Goal: Use online tool/utility: Utilize a website feature to perform a specific function

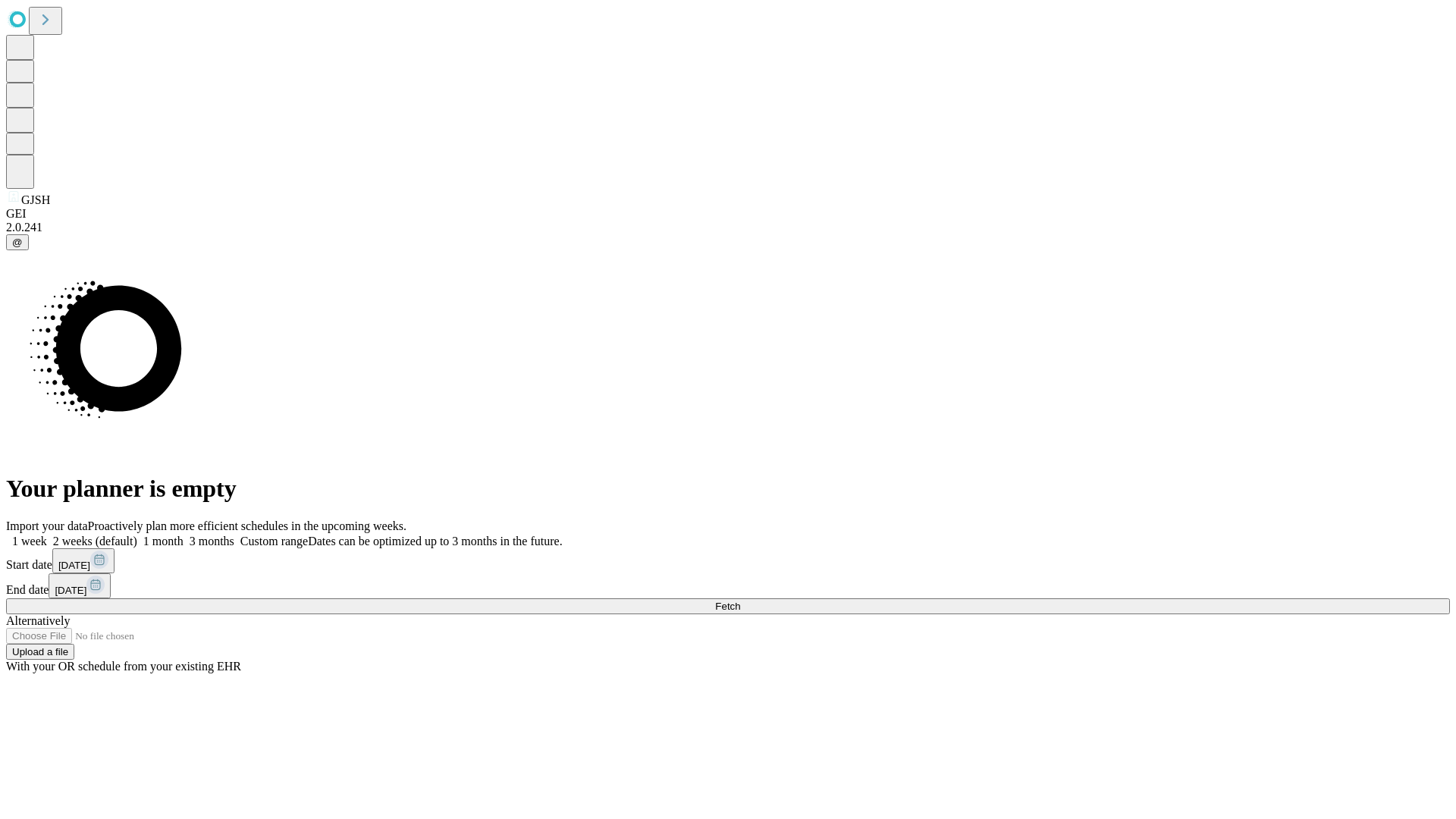
click at [740, 600] on span "Fetch" at bounding box center [728, 606] width 25 height 12
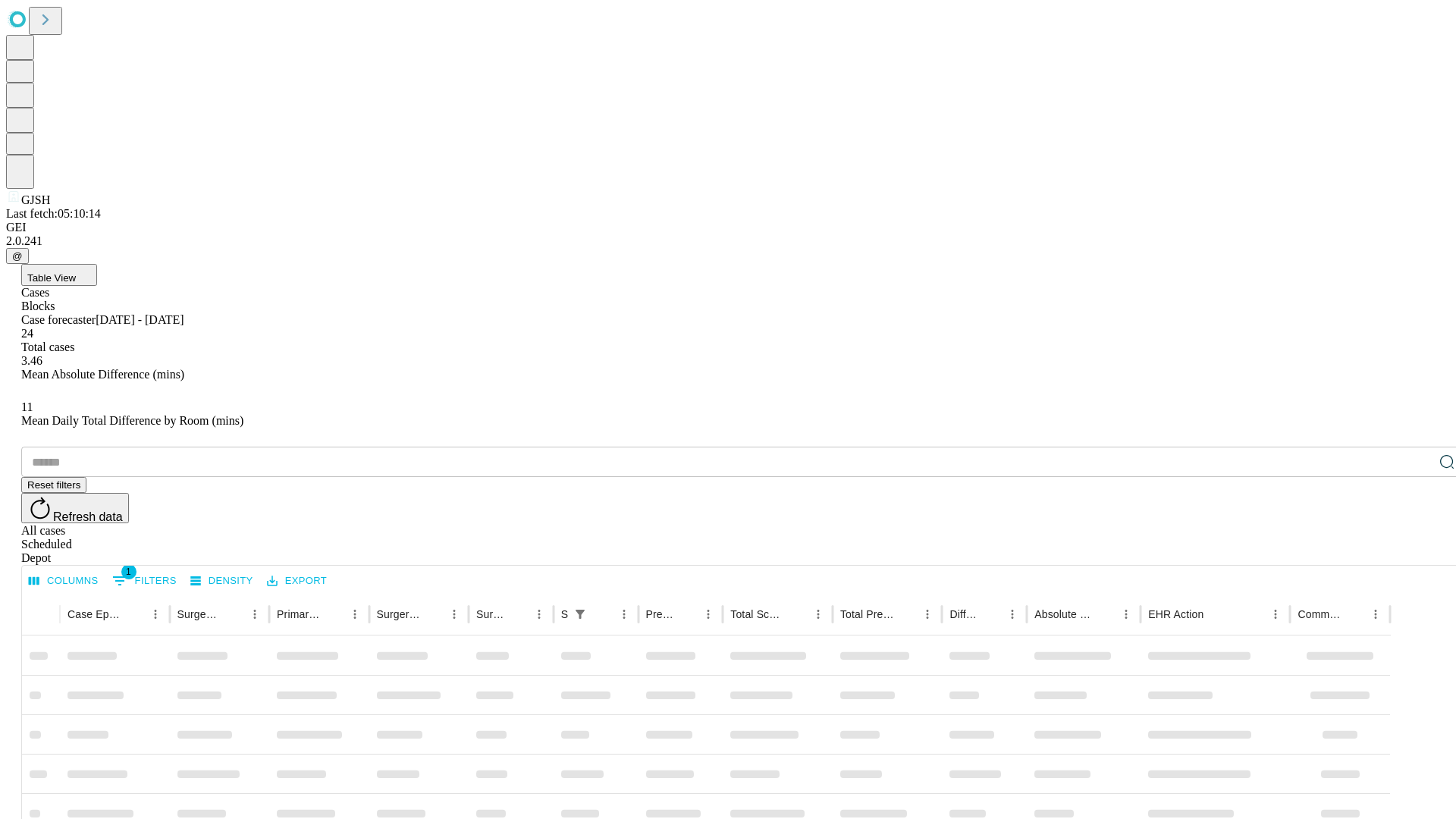
click at [76, 272] on span "Table View" at bounding box center [52, 277] width 49 height 12
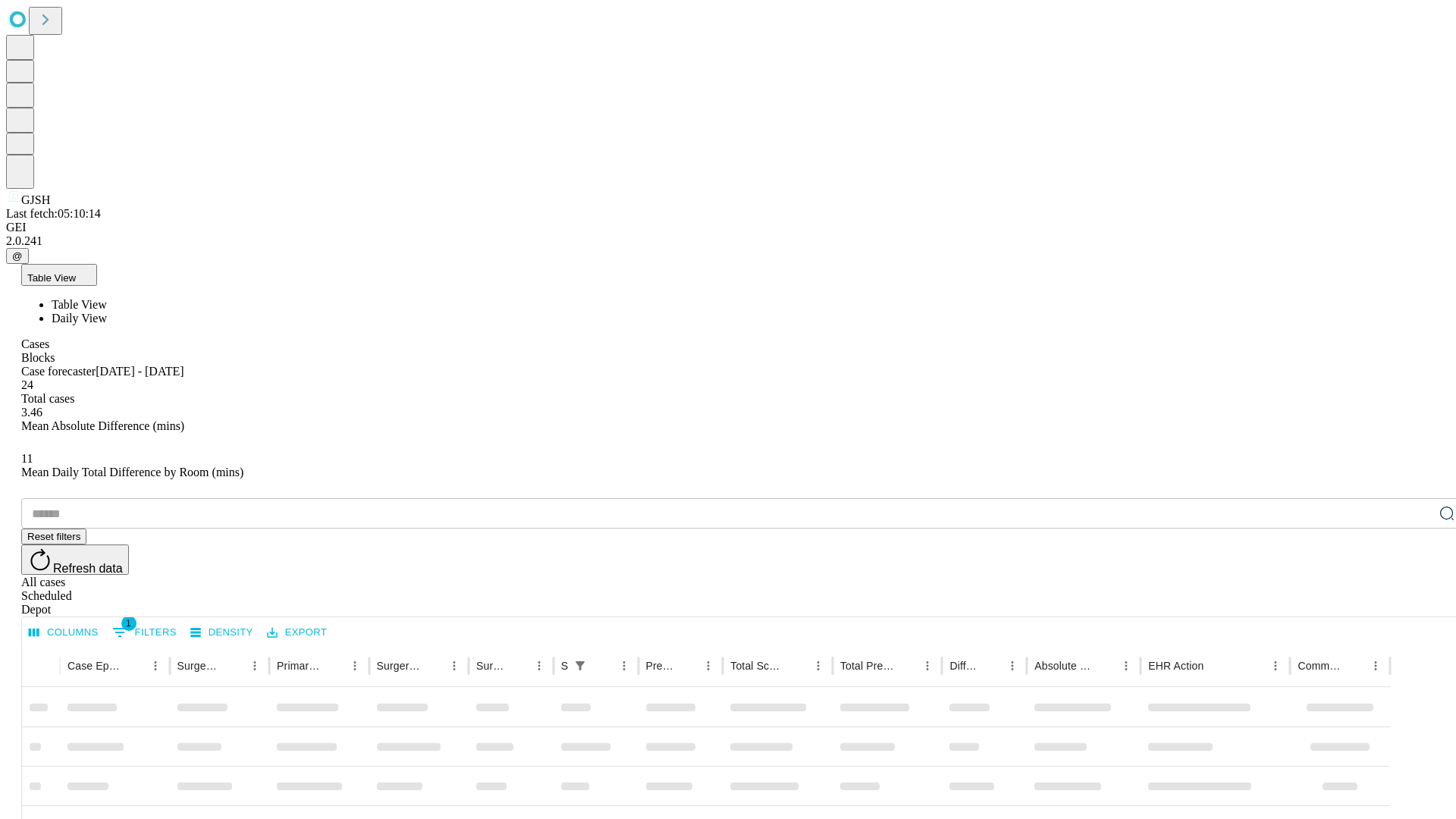
click at [107, 312] on span "Daily View" at bounding box center [79, 318] width 55 height 13
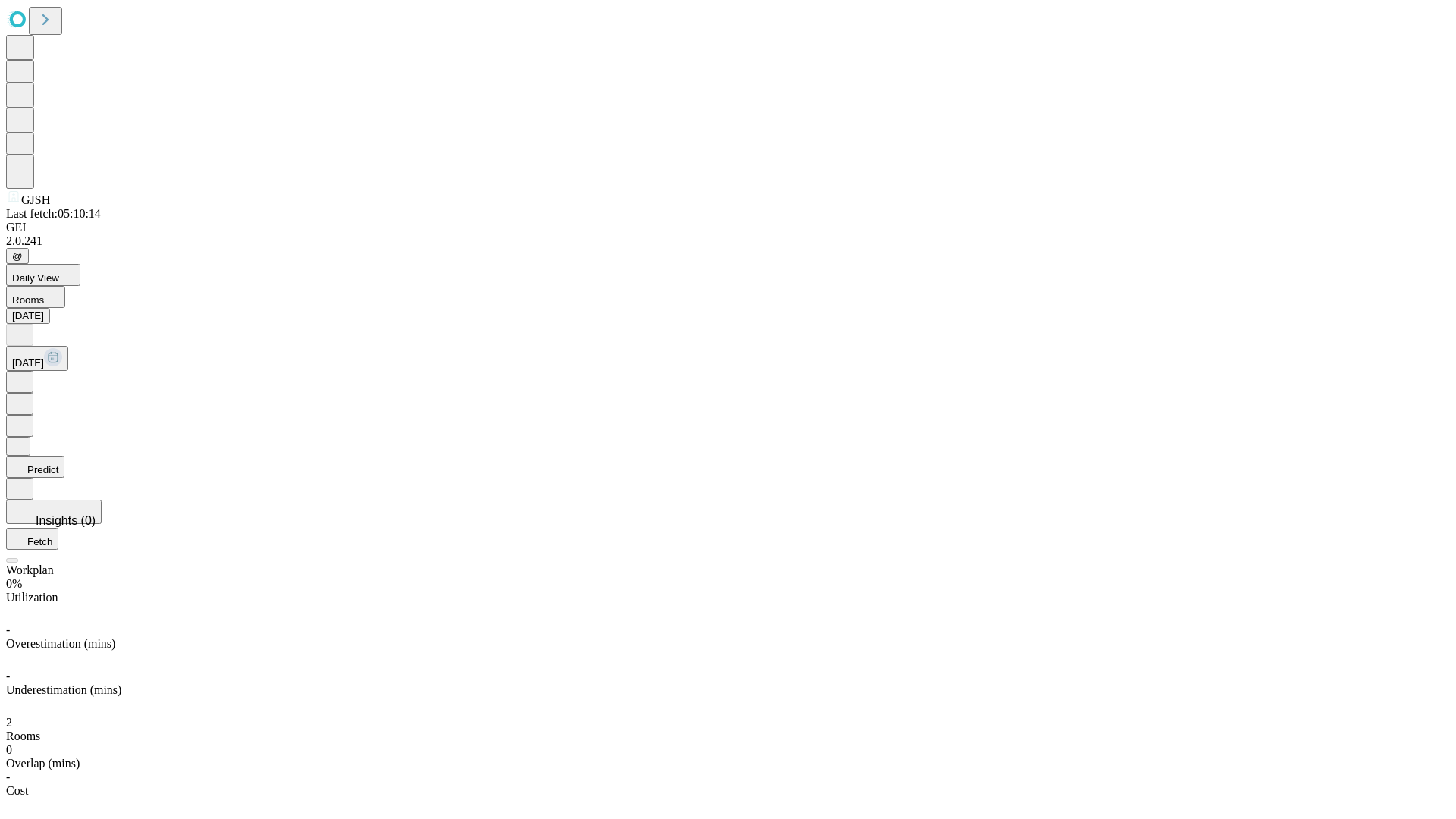
click at [65, 456] on button "Predict" at bounding box center [36, 466] width 59 height 22
